Goal: Connect with others: Connect with others

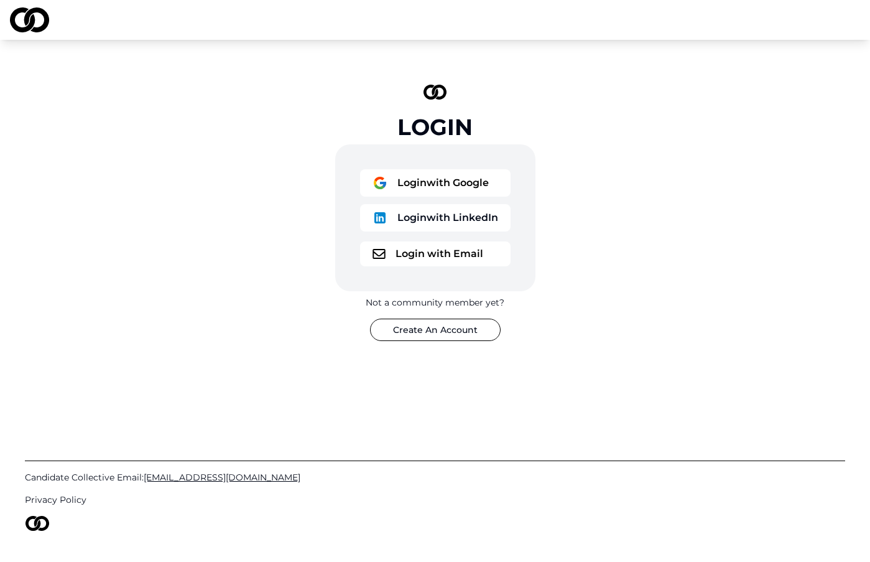
click at [455, 215] on button "Login with LinkedIn" at bounding box center [435, 217] width 151 height 27
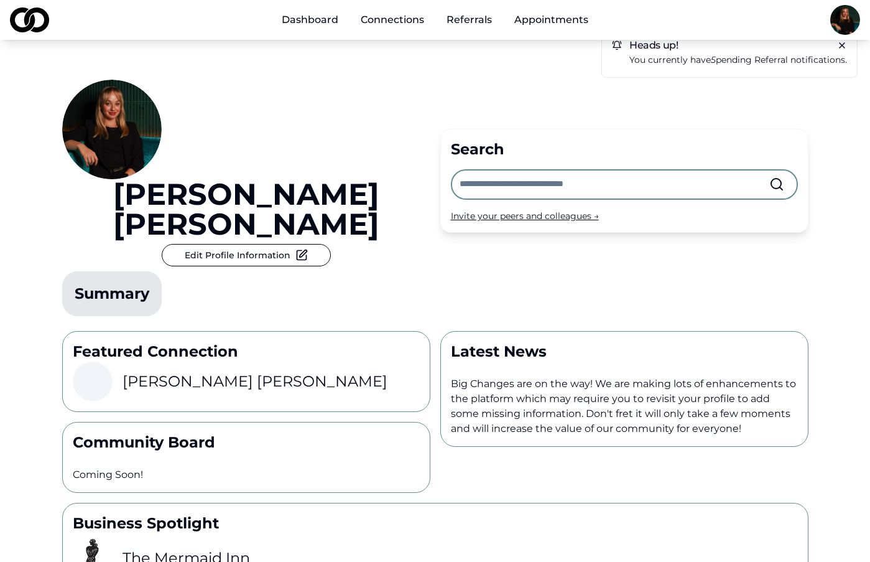
click at [317, 22] on link "Dashboard" at bounding box center [310, 19] width 77 height 25
click at [711, 58] on em "5" at bounding box center [713, 59] width 5 height 11
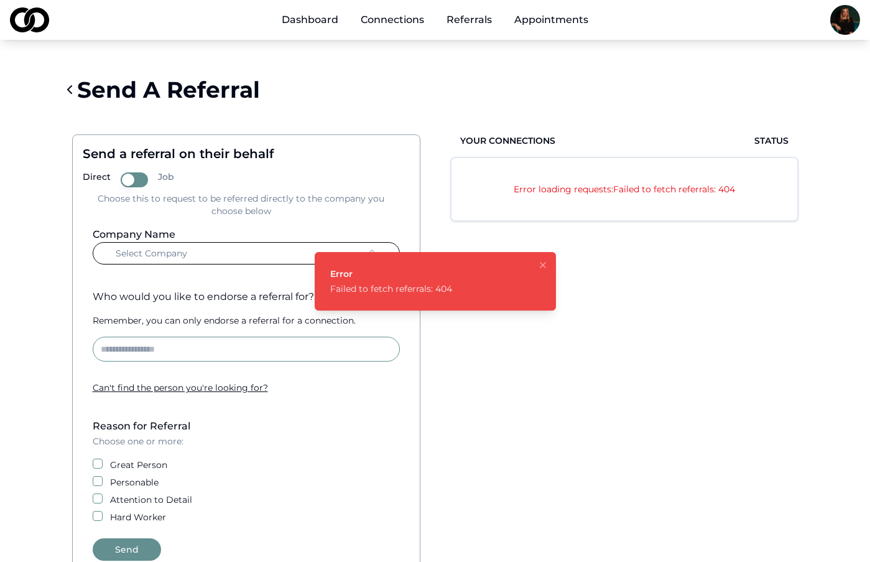
click at [542, 269] on icon "Notifications (F8)" at bounding box center [543, 265] width 10 height 10
click at [544, 264] on icon "Notifications (F8)" at bounding box center [543, 265] width 10 height 10
